Goal: Transaction & Acquisition: Register for event/course

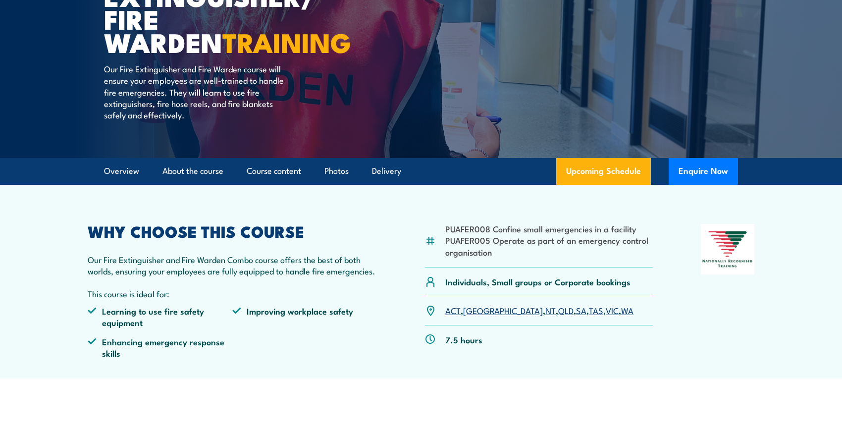
scroll to position [149, 0]
click at [576, 311] on link "SA" at bounding box center [581, 310] width 10 height 12
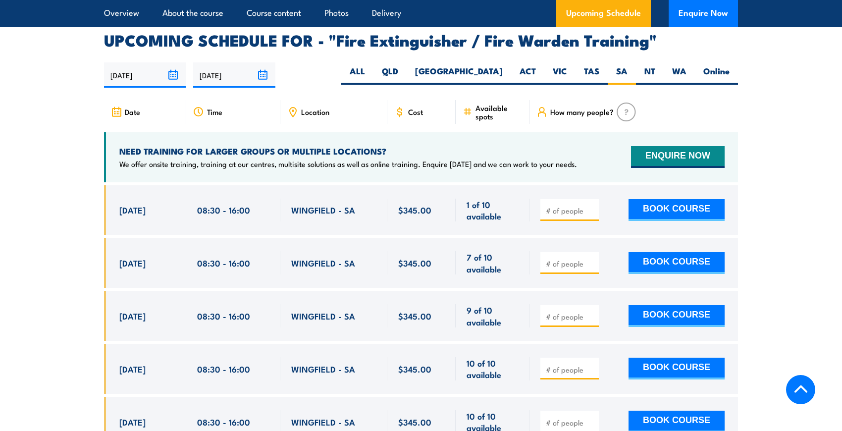
scroll to position [1627, 0]
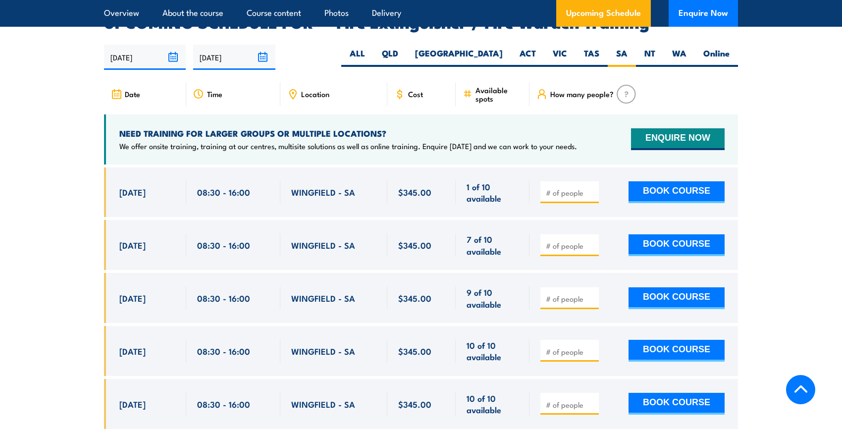
click at [569, 188] on input "number" at bounding box center [571, 193] width 50 height 10
click at [590, 188] on input "1" at bounding box center [571, 193] width 50 height 10
click at [592, 188] on input "1" at bounding box center [571, 193] width 50 height 10
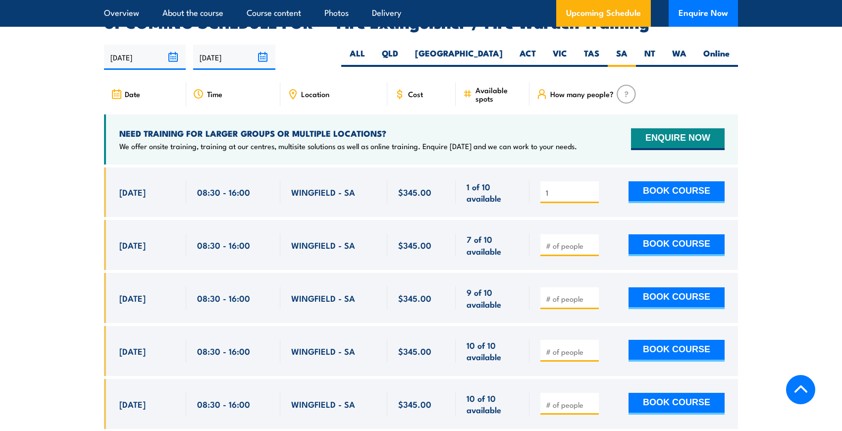
click at [590, 188] on input "1" at bounding box center [571, 193] width 50 height 10
click at [575, 198] on div "1 BOOK COURSE" at bounding box center [633, 192] width 209 height 50
click at [592, 188] on input "1" at bounding box center [571, 193] width 50 height 10
click at [593, 188] on input "1" at bounding box center [571, 193] width 50 height 10
click at [661, 181] on button "BOOK COURSE" at bounding box center [677, 192] width 96 height 22
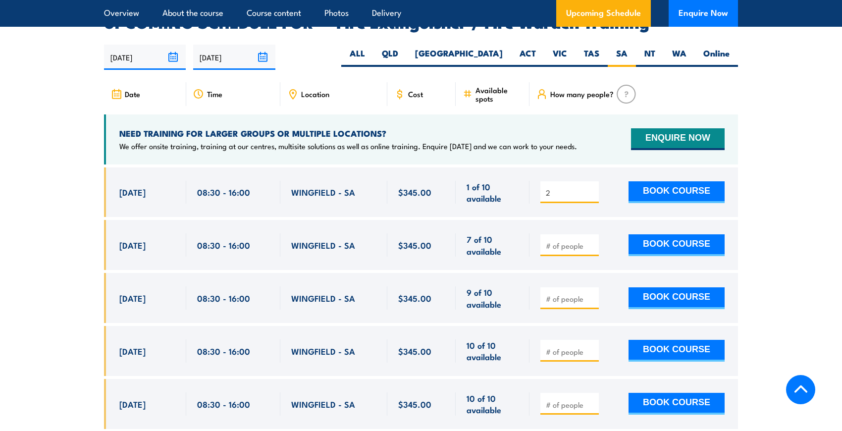
click at [441, 203] on div "$345.00 2" at bounding box center [421, 331] width 634 height 329
click at [592, 188] on input "2" at bounding box center [571, 193] width 50 height 10
click at [648, 181] on button "BOOK COURSE" at bounding box center [677, 192] width 96 height 22
click at [533, 196] on div "2 BOOK COURSE" at bounding box center [633, 192] width 209 height 50
type input "1"
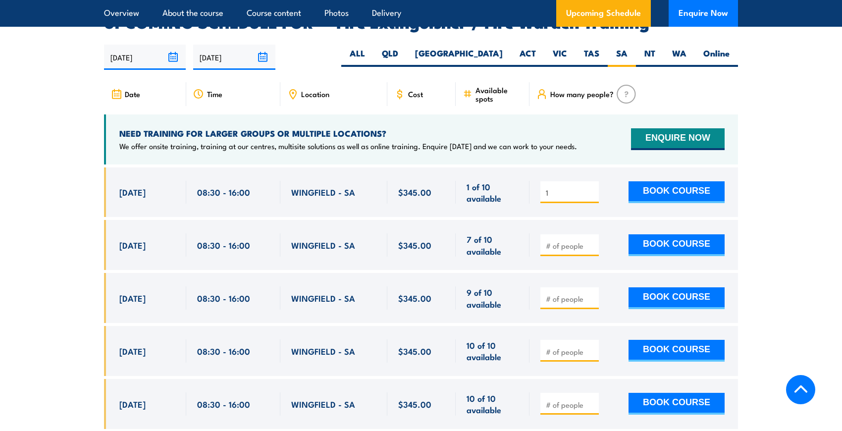
click at [591, 188] on input "1" at bounding box center [571, 193] width 50 height 10
click at [667, 181] on button "BOOK COURSE" at bounding box center [677, 192] width 96 height 22
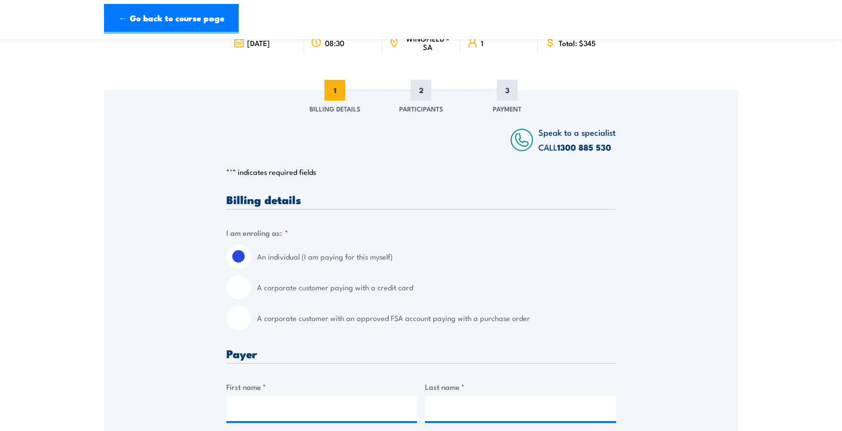
scroll to position [99, 0]
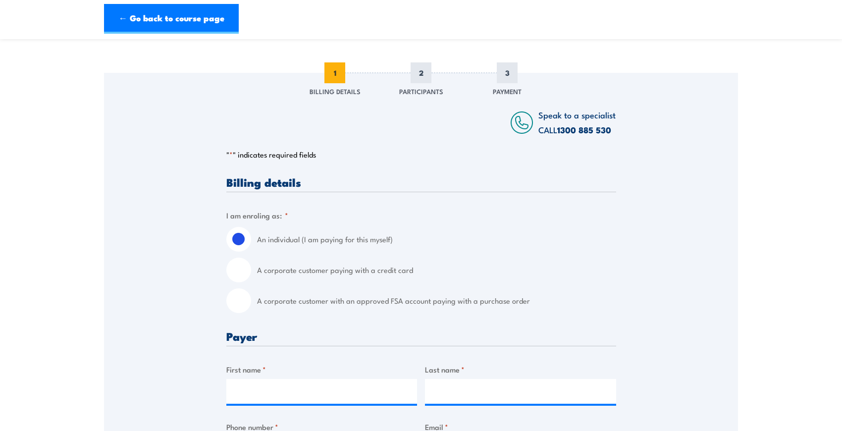
click at [238, 272] on input "A corporate customer paying with a credit card" at bounding box center [238, 270] width 25 height 25
radio input "true"
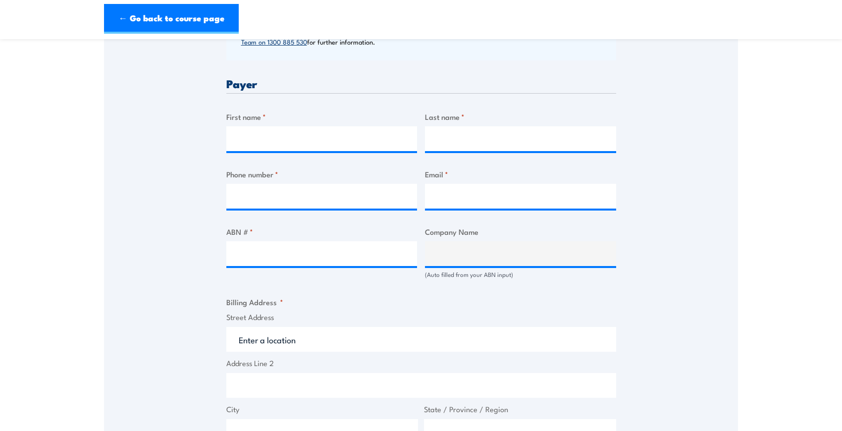
scroll to position [396, 0]
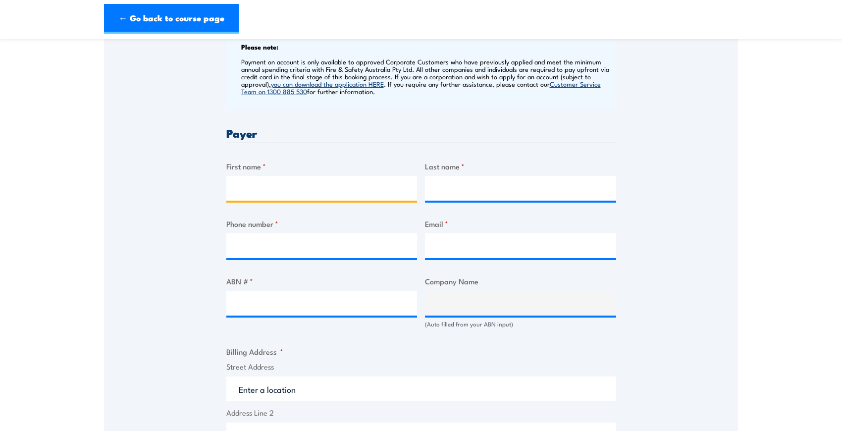
click at [259, 181] on input "First name *" at bounding box center [321, 188] width 191 height 25
type input "[PERSON_NAME]"
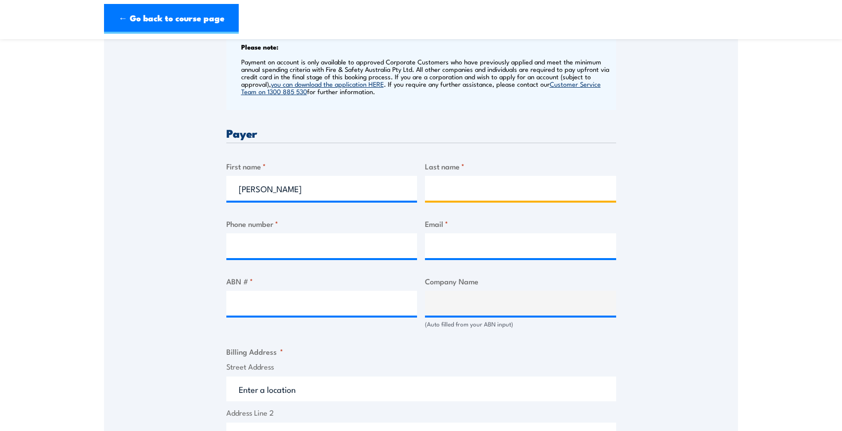
type input "Neemann"
type input "0417850204"
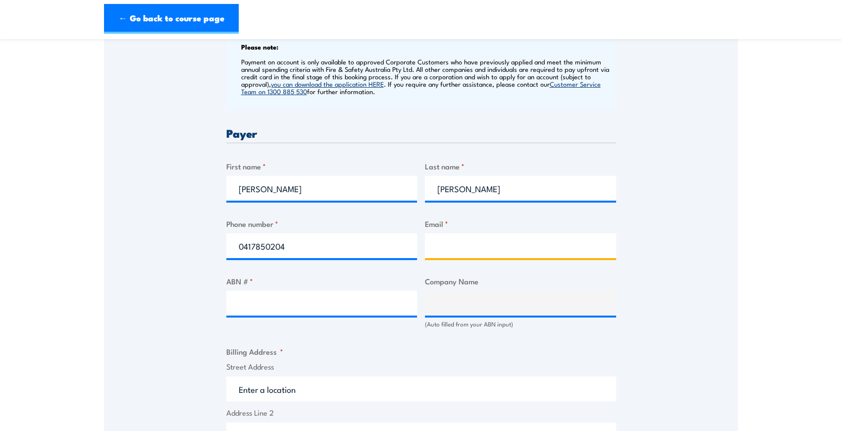
type input "s.neemann@peregrine.com.au"
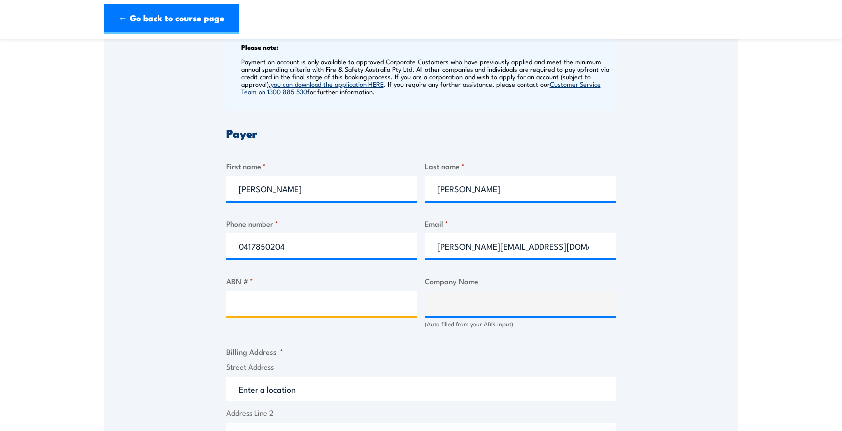
click at [282, 308] on input "ABN # *" at bounding box center [321, 303] width 191 height 25
click at [264, 306] on input "ABN # *" at bounding box center [321, 303] width 191 height 25
paste input "44 906 597 593"
type input "44 906 597 593"
type input "The Trustee for PC Infrastructure Trust"
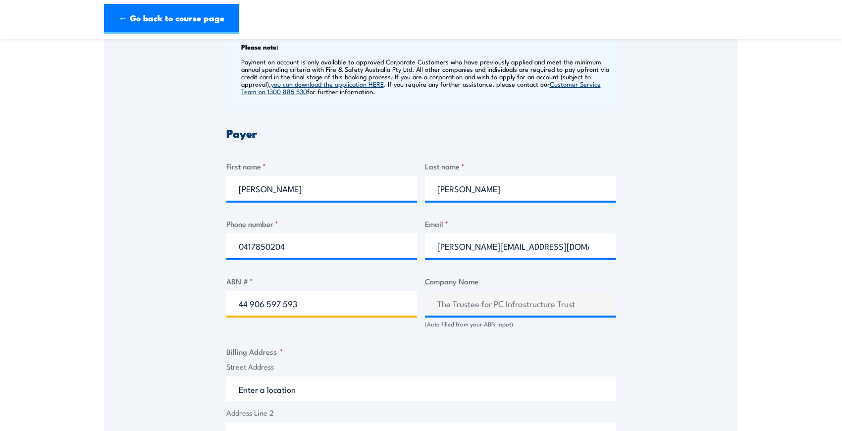
click at [285, 304] on input "44 906 597 593" at bounding box center [321, 303] width 191 height 25
click at [266, 304] on input "44 906 597593" at bounding box center [321, 303] width 191 height 25
click at [251, 304] on input "44 906597593" at bounding box center [321, 303] width 191 height 25
type input "44906597593"
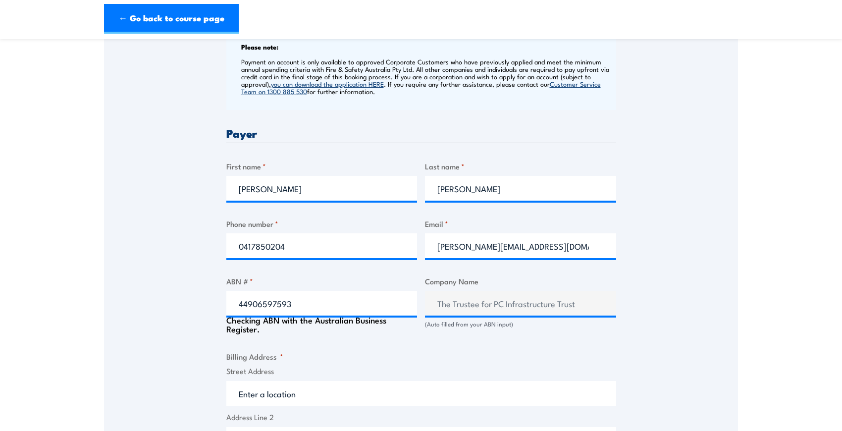
drag, startPoint x: 197, startPoint y: 334, endPoint x: 197, endPoint y: 318, distance: 15.4
click at [197, 333] on div "Speak to a specialist CALL 1300 885 530 CALL 1300 885 530 " * " indicates requi…" at bounding box center [421, 293] width 634 height 1035
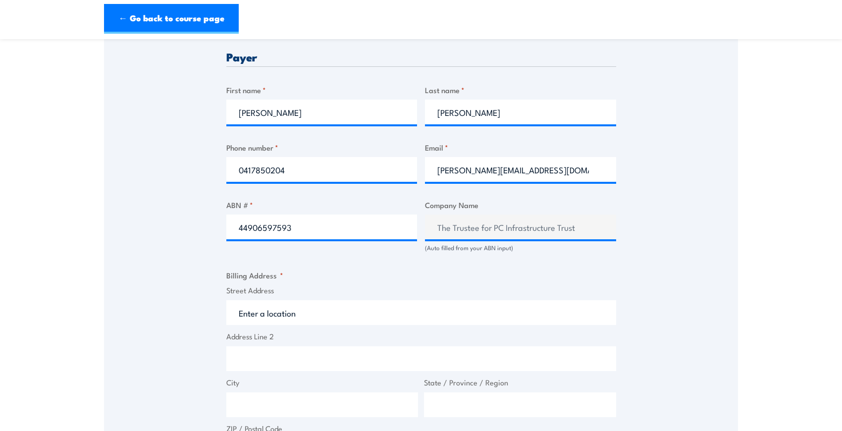
scroll to position [545, 0]
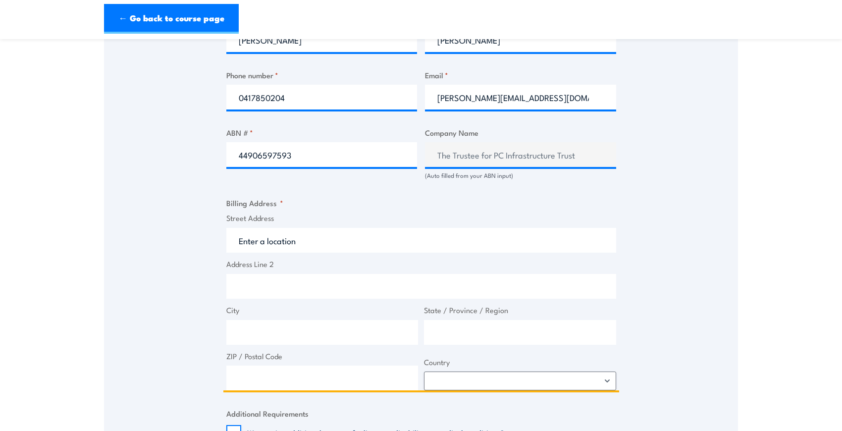
click at [334, 237] on input "Street Address" at bounding box center [421, 240] width 390 height 25
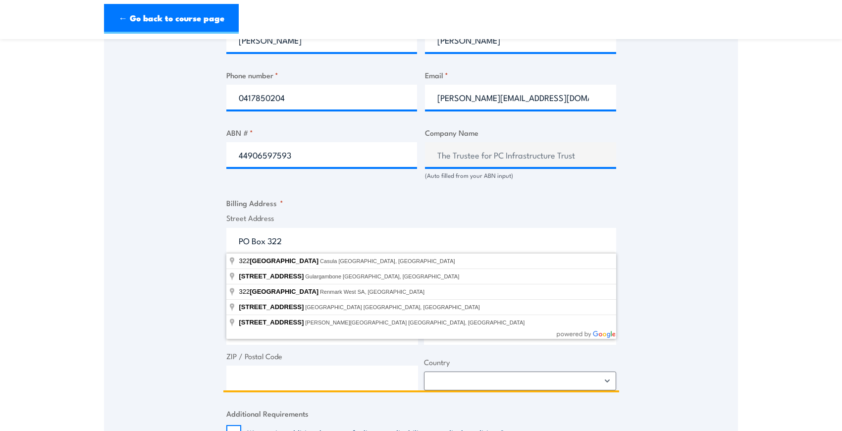
type input "PO Box 322"
click at [144, 326] on div "Speak to a specialist CALL 1300 885 530 CALL 1300 885 530 " * " indicates requi…" at bounding box center [421, 142] width 634 height 1030
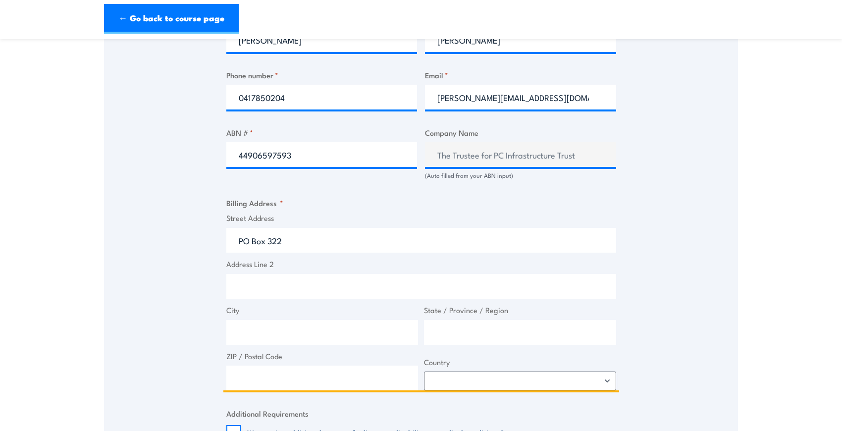
click at [253, 334] on input "City" at bounding box center [322, 332] width 192 height 25
type input "Kensington"
type input "SA"
type input "5068"
click at [299, 333] on input "Kensington" at bounding box center [322, 332] width 192 height 25
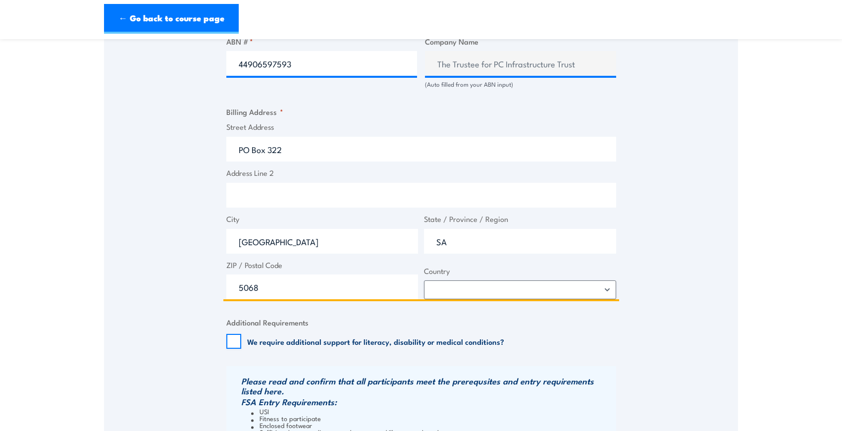
scroll to position [644, 0]
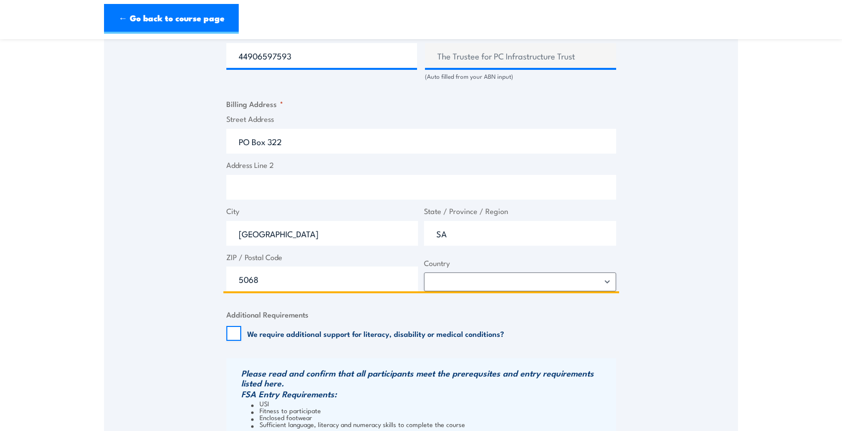
type input "Kensington Park"
click at [472, 287] on select "Afghanistan Albania Algeria American Samoa Andorra Angola Anguilla Antarctica A…" at bounding box center [520, 281] width 192 height 19
select select "[GEOGRAPHIC_DATA]"
click at [424, 272] on select "Afghanistan Albania Algeria American Samoa Andorra Angola Anguilla Antarctica A…" at bounding box center [520, 281] width 192 height 19
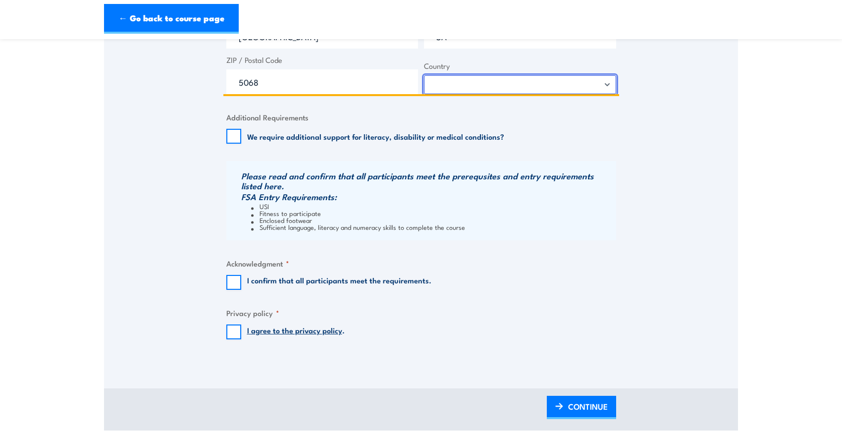
scroll to position [842, 0]
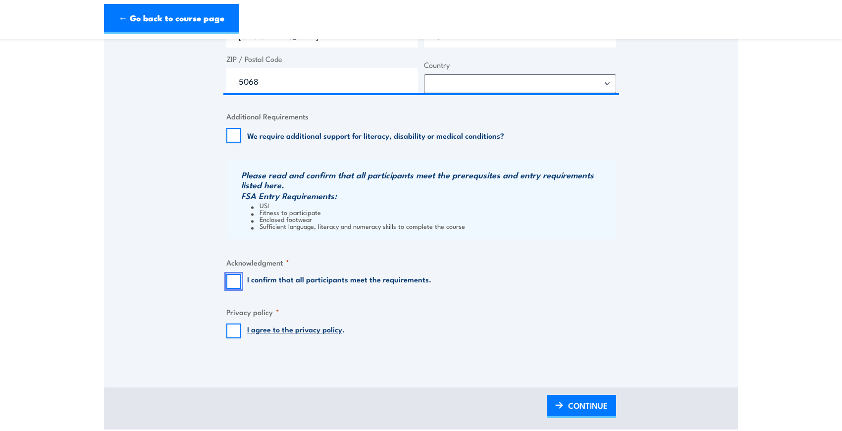
click at [234, 280] on input "I confirm that all participants meet the requirements." at bounding box center [233, 281] width 15 height 15
checkbox input "true"
click at [233, 329] on input "I agree to the privacy policy ." at bounding box center [233, 330] width 15 height 15
checkbox input "true"
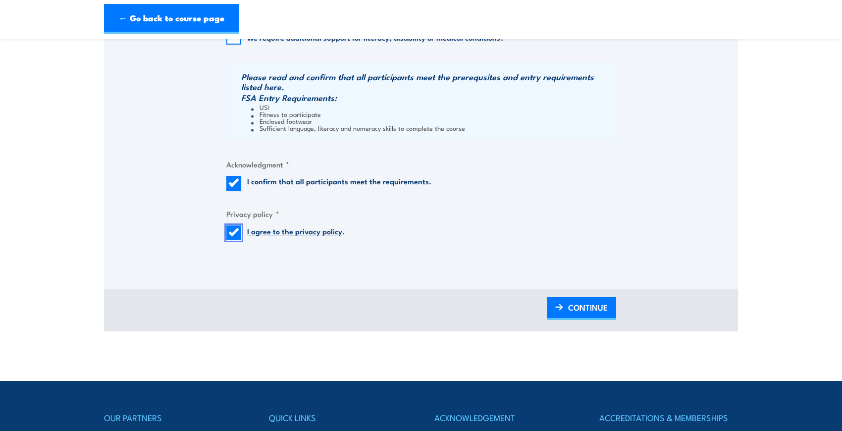
scroll to position [941, 0]
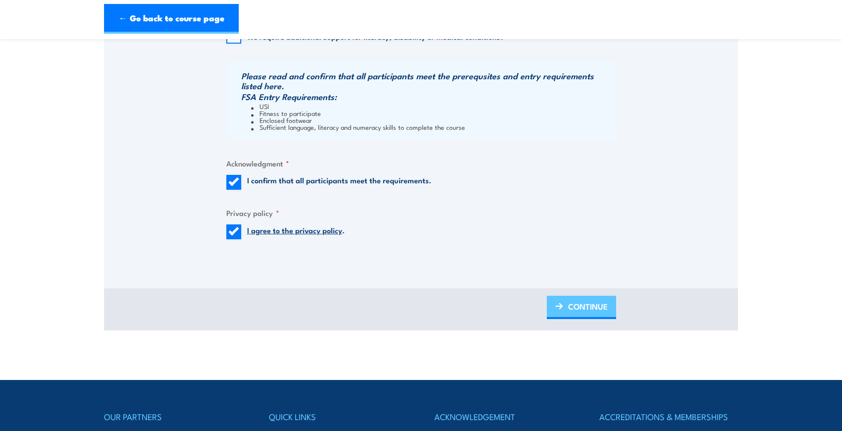
click at [573, 307] on span "CONTINUE" at bounding box center [588, 306] width 40 height 26
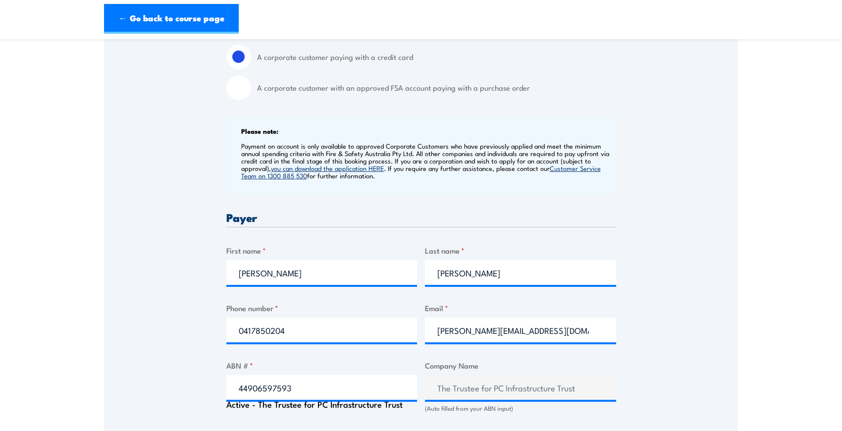
scroll to position [490, 0]
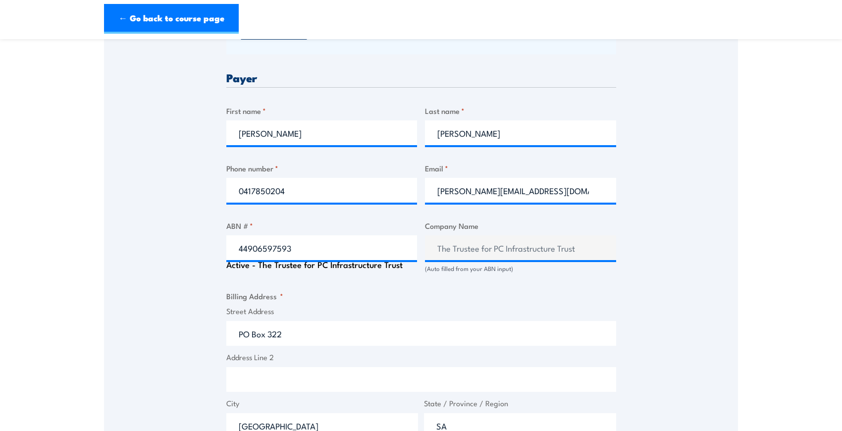
click at [726, 272] on div "Speak to a specialist CALL 1300 885 530 CALL 1300 885 530 There was a problem w…" at bounding box center [421, 230] width 634 height 1096
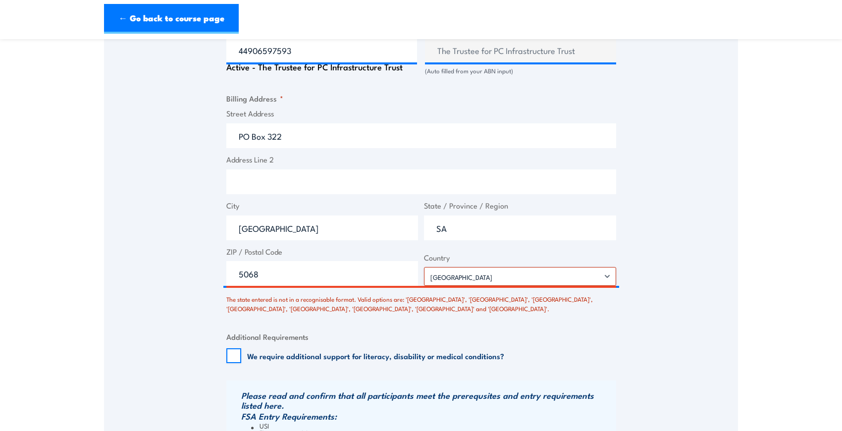
scroll to position [688, 0]
click at [452, 229] on input "SA" at bounding box center [520, 227] width 192 height 25
type input "South Australia"
click at [508, 329] on div "Billing details I am enroling as: * An individual (I am paying for this myself)…" at bounding box center [421, 101] width 390 height 950
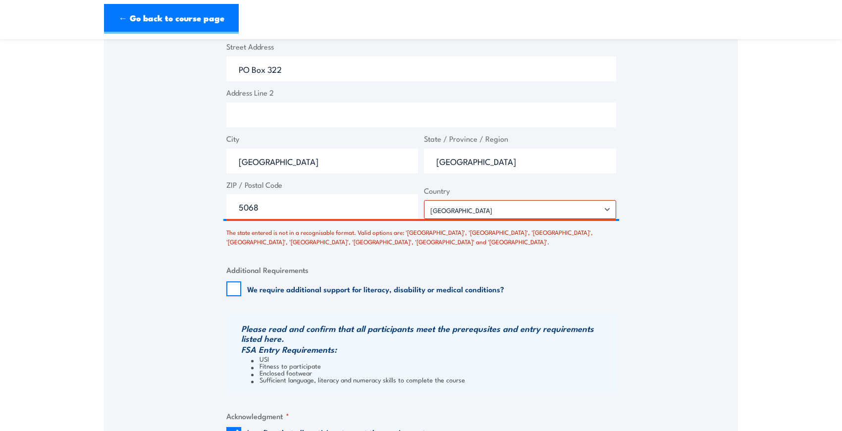
scroll to position [887, 0]
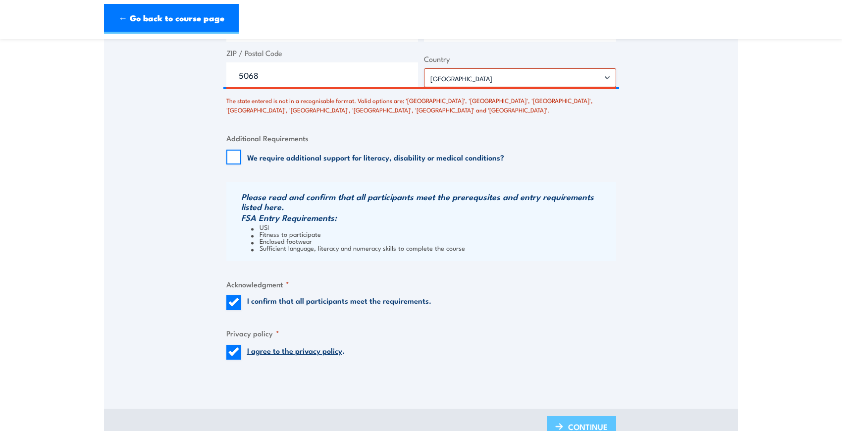
click at [578, 423] on span "CONTINUE" at bounding box center [588, 427] width 40 height 26
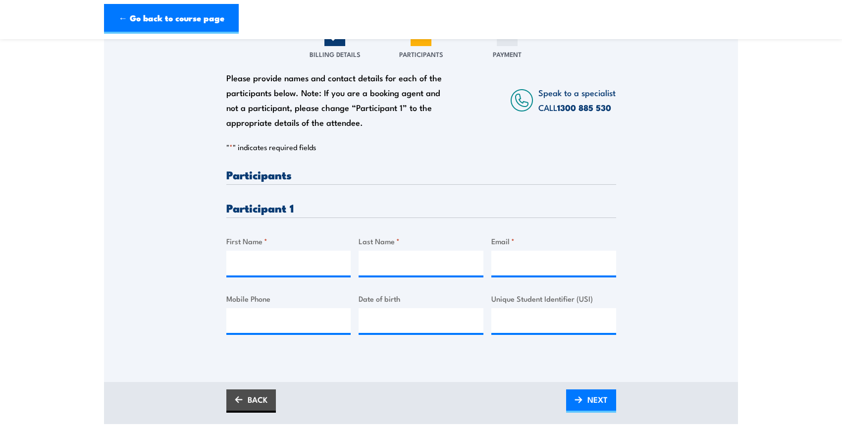
scroll to position [149, 0]
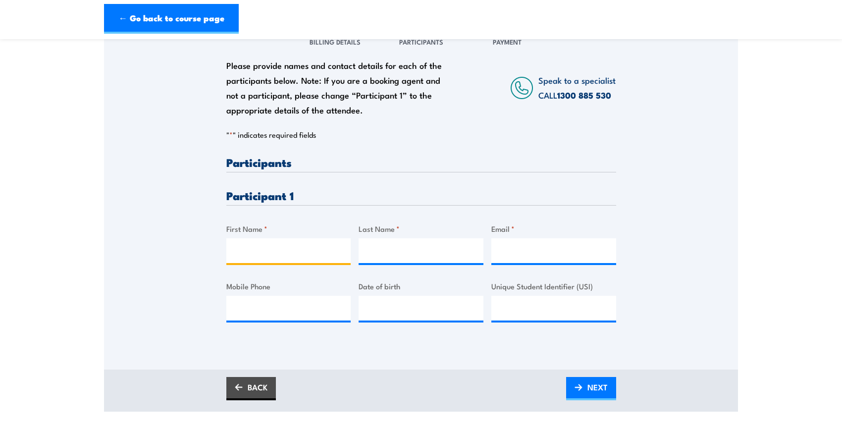
click at [266, 249] on input "First Name *" at bounding box center [288, 250] width 125 height 25
type input "Luke"
type input "Cussans"
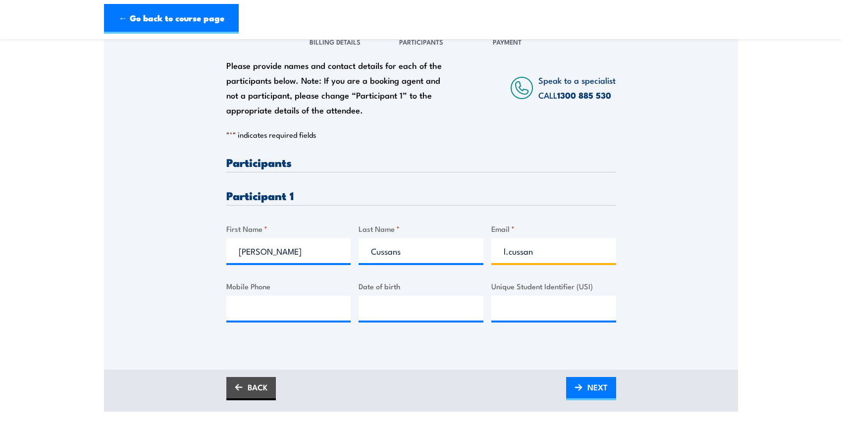
type input "l.cussans@peregrine.com.au"
click at [263, 309] on input "Mobile Phone" at bounding box center [288, 308] width 125 height 25
click at [675, 186] on div "Please provide names and contact details for each of the participants below. No…" at bounding box center [421, 182] width 634 height 318
click at [526, 306] on input "Unique Student Identifier (USI)" at bounding box center [553, 308] width 125 height 25
drag, startPoint x: 491, startPoint y: 283, endPoint x: 613, endPoint y: 286, distance: 121.9
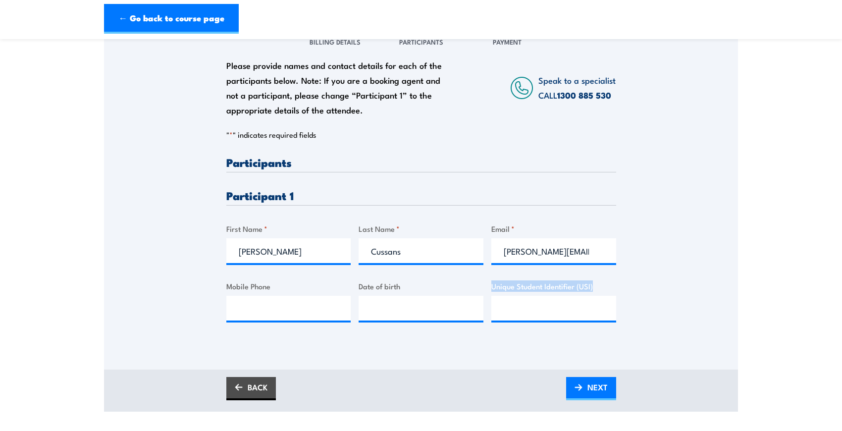
click at [613, 286] on label "Unique Student Identifier (USI)" at bounding box center [553, 285] width 125 height 11
drag, startPoint x: 613, startPoint y: 286, endPoint x: 575, endPoint y: 282, distance: 38.3
copy label "Unique Student Identifier (USI)"
click at [678, 279] on div "Please provide names and contact details for each of the participants below. No…" at bounding box center [421, 182] width 634 height 318
copy label "Unique Student Identifier (USI)"
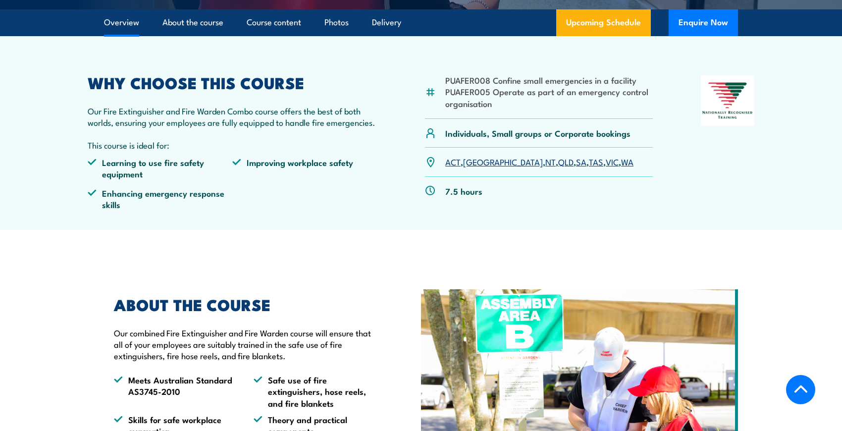
scroll to position [297, 0]
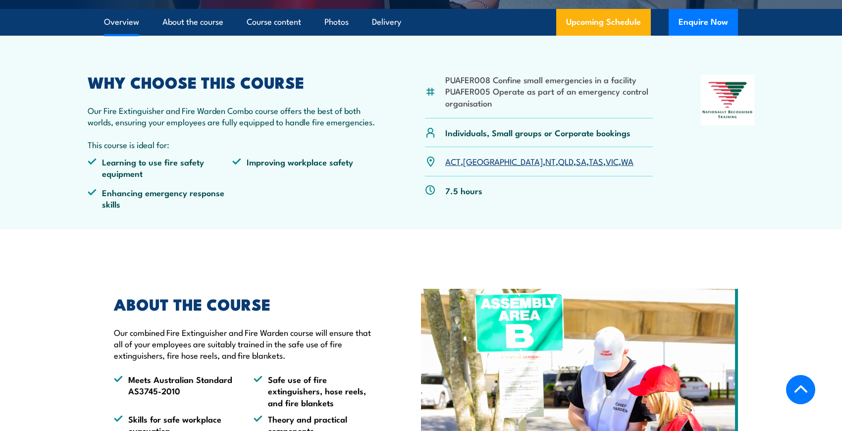
click at [576, 161] on link "SA" at bounding box center [581, 161] width 10 height 12
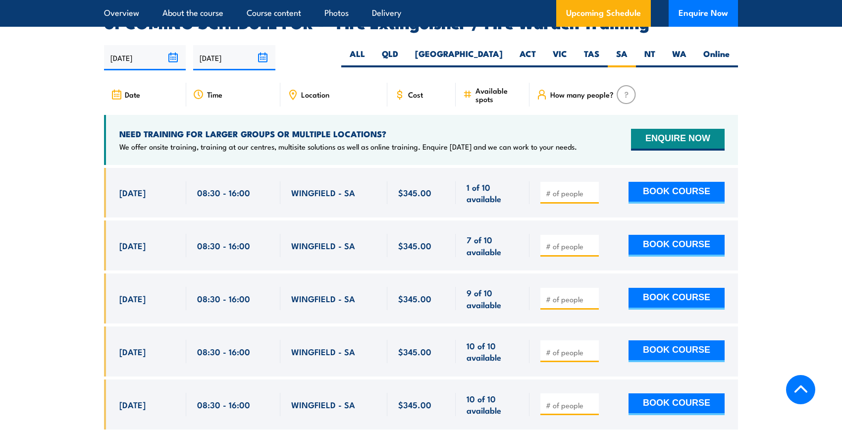
scroll to position [1627, 0]
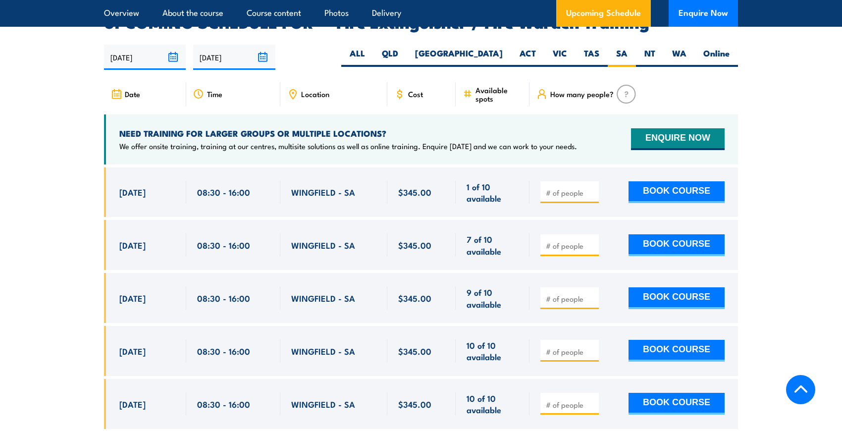
click at [571, 188] on input "number" at bounding box center [571, 193] width 50 height 10
type input "1"
click at [591, 188] on input "1" at bounding box center [571, 193] width 50 height 10
click at [658, 181] on button "BOOK COURSE" at bounding box center [677, 192] width 96 height 22
